Goal: Transaction & Acquisition: Purchase product/service

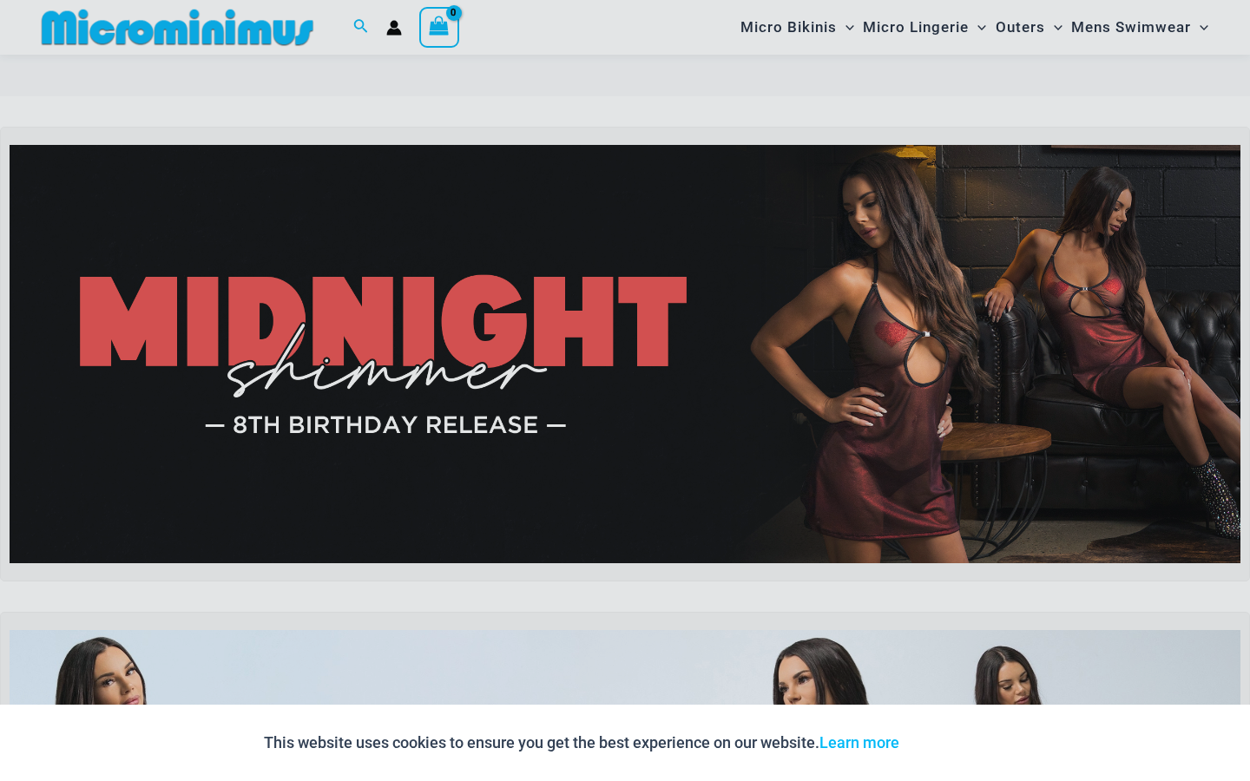
scroll to position [120, 0]
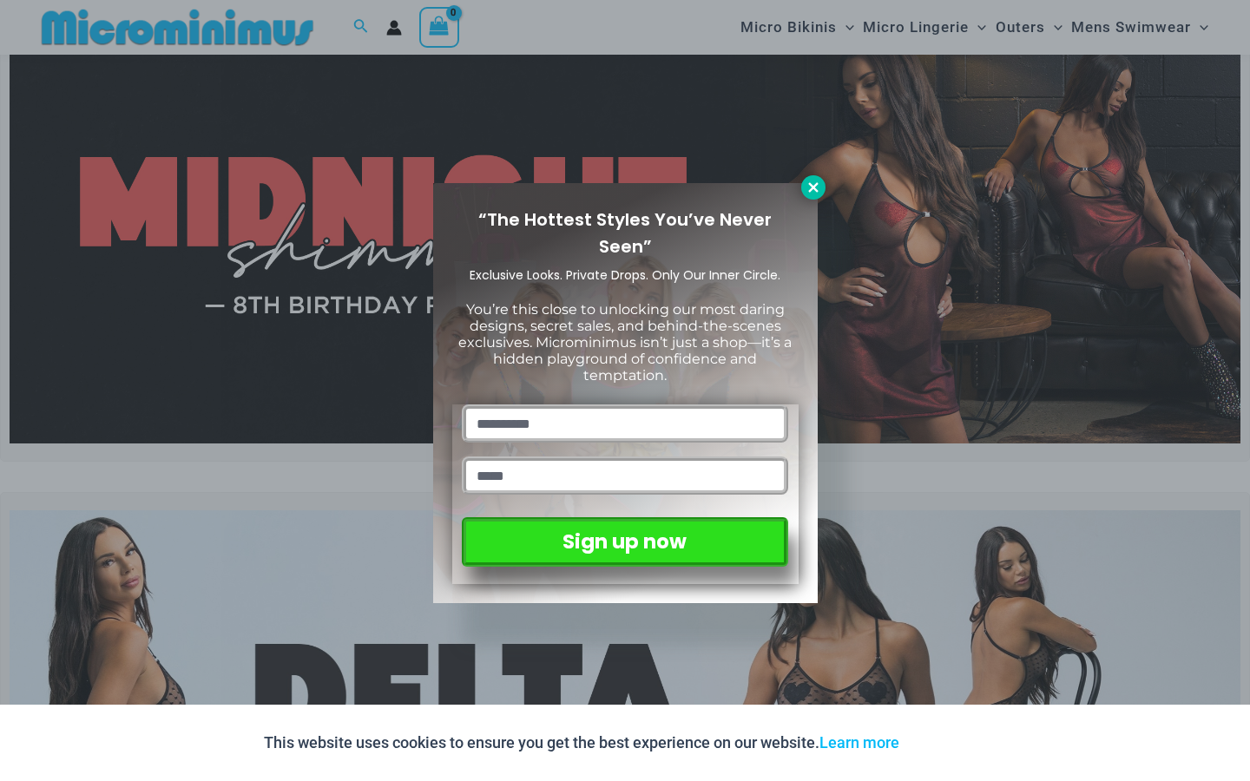
click at [811, 190] on icon at bounding box center [813, 188] width 16 height 16
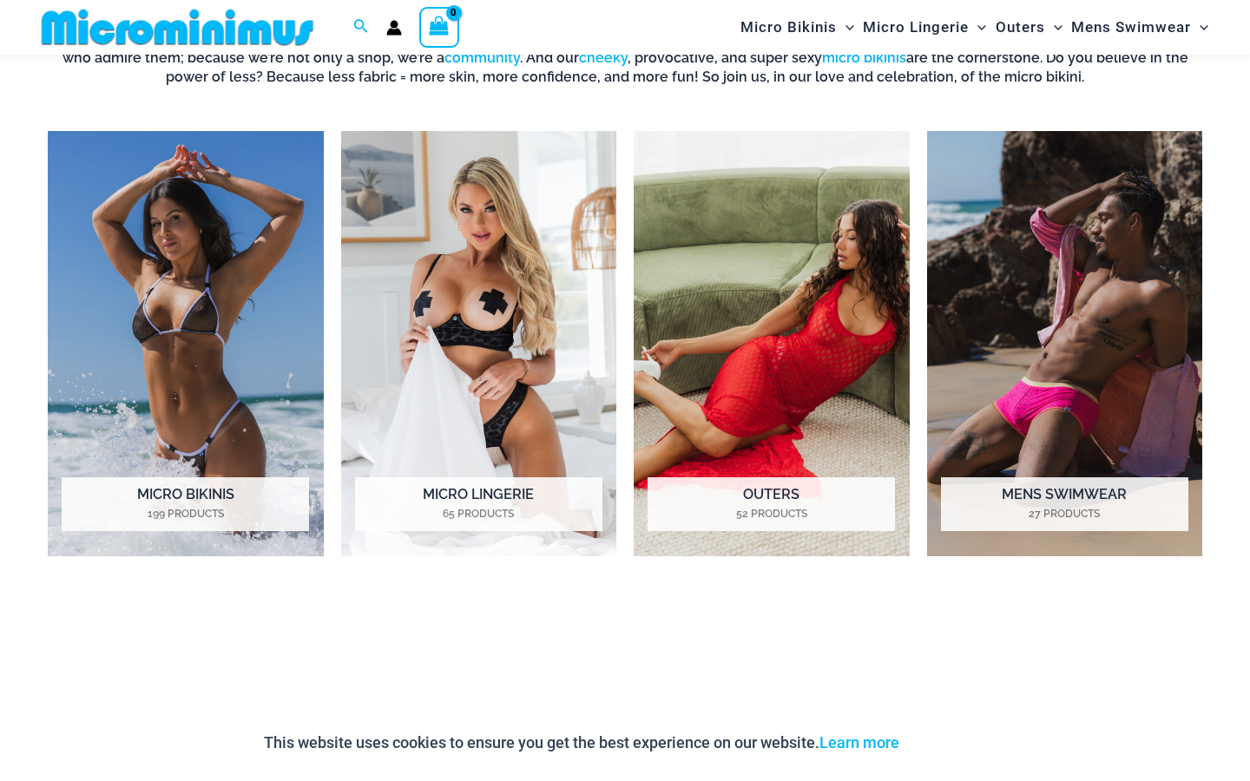
scroll to position [1258, 0]
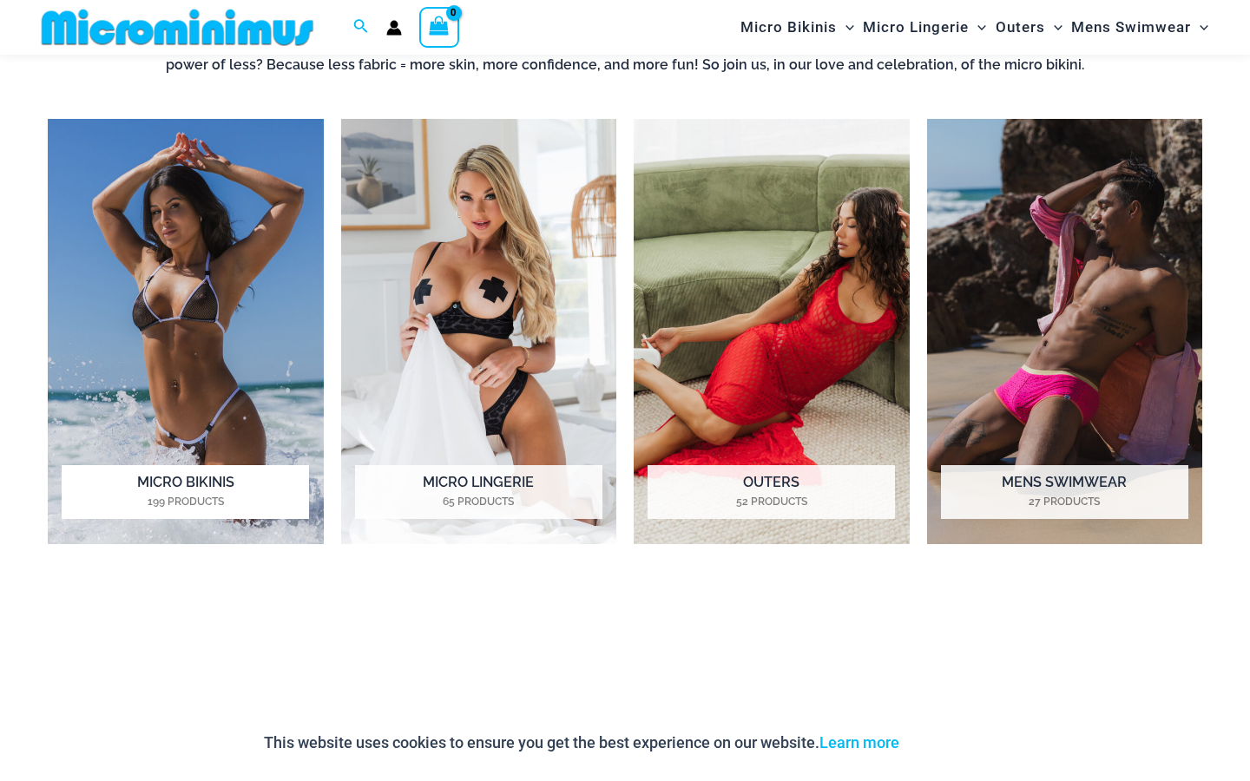
click at [213, 480] on h2 "Micro Bikinis 199 Products" at bounding box center [185, 492] width 247 height 54
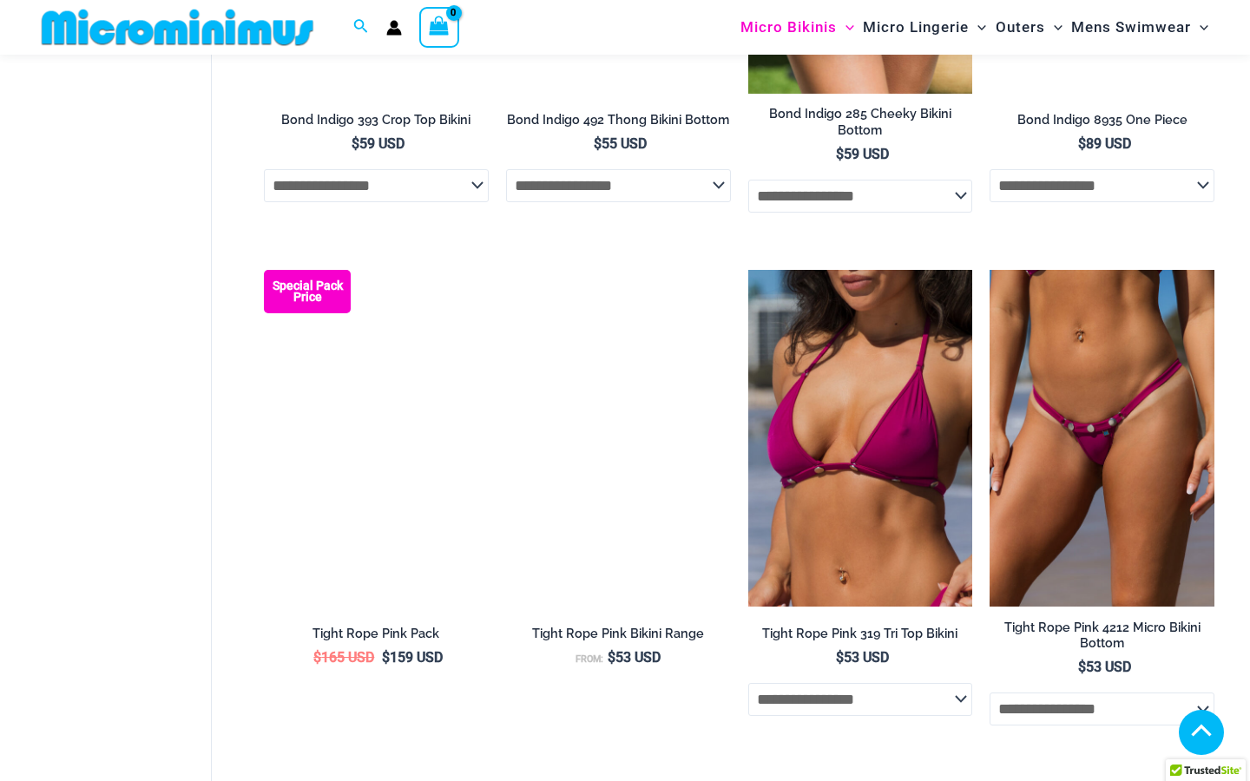
scroll to position [1892, 0]
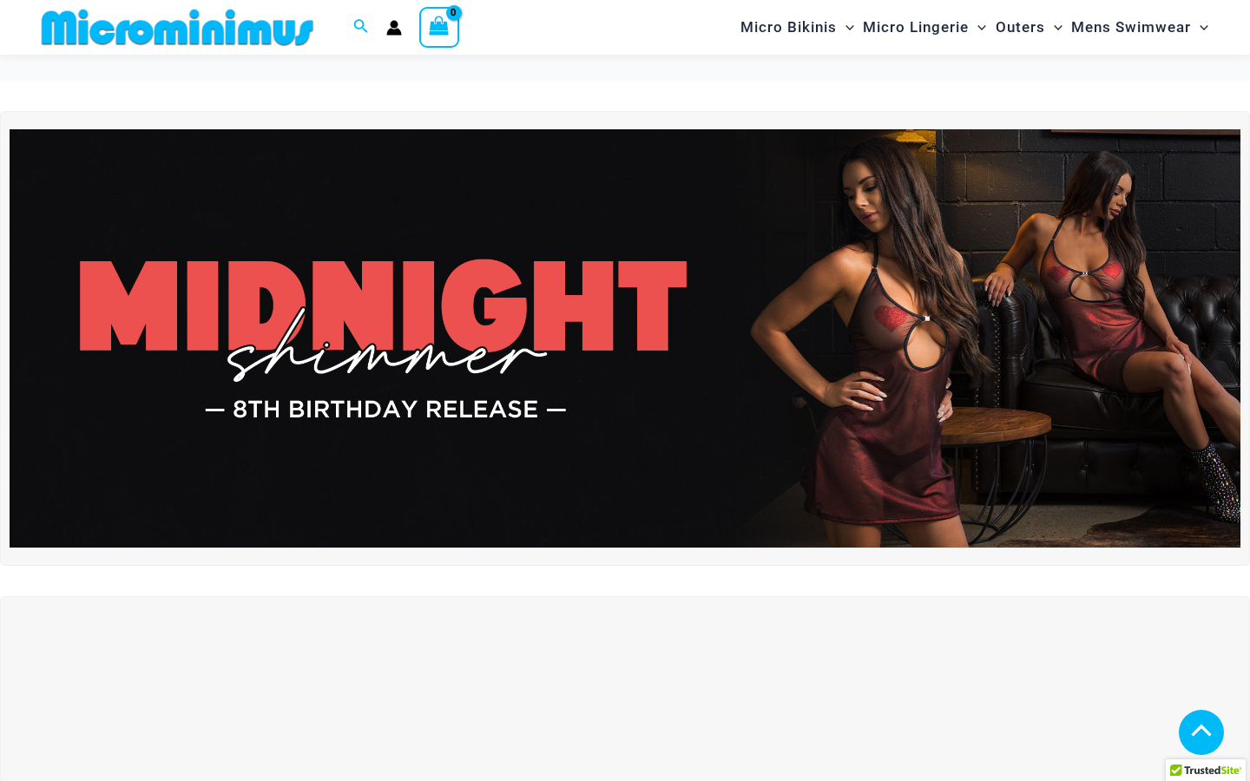
scroll to position [928, 0]
